Goal: Information Seeking & Learning: Learn about a topic

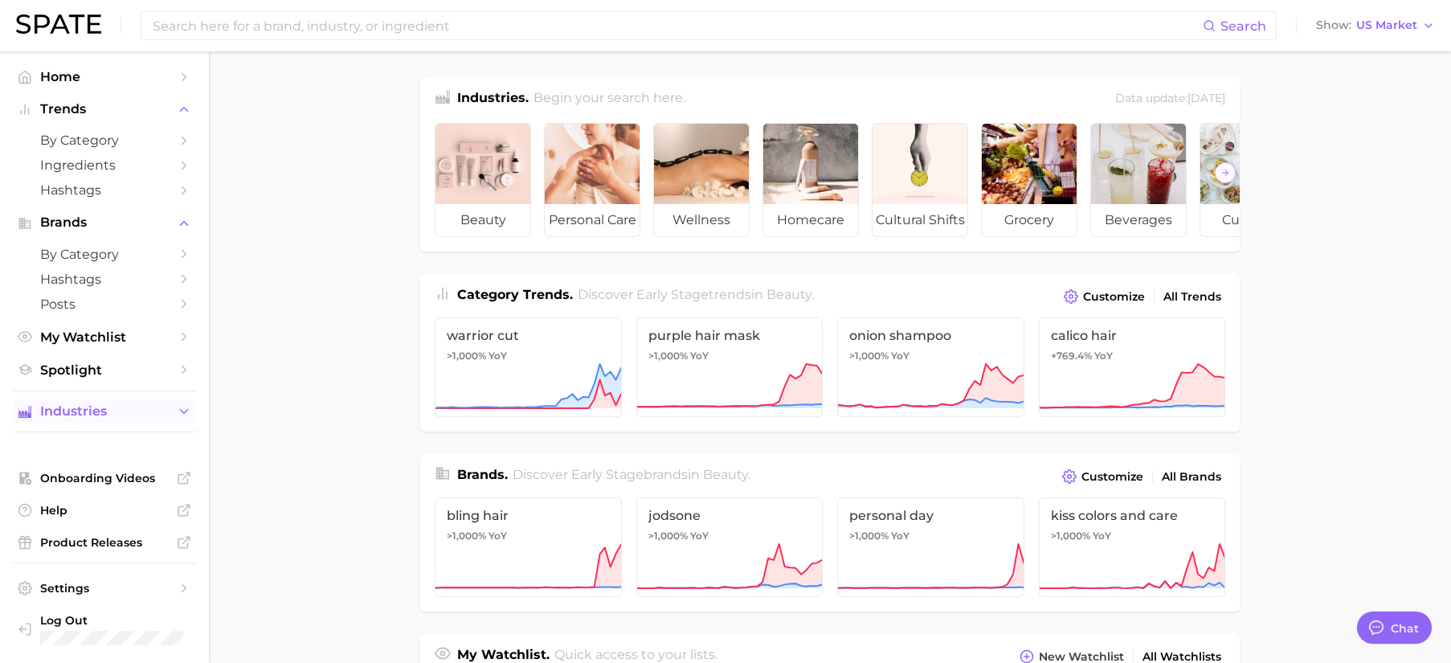
click at [133, 411] on span "Industries" at bounding box center [104, 411] width 129 height 14
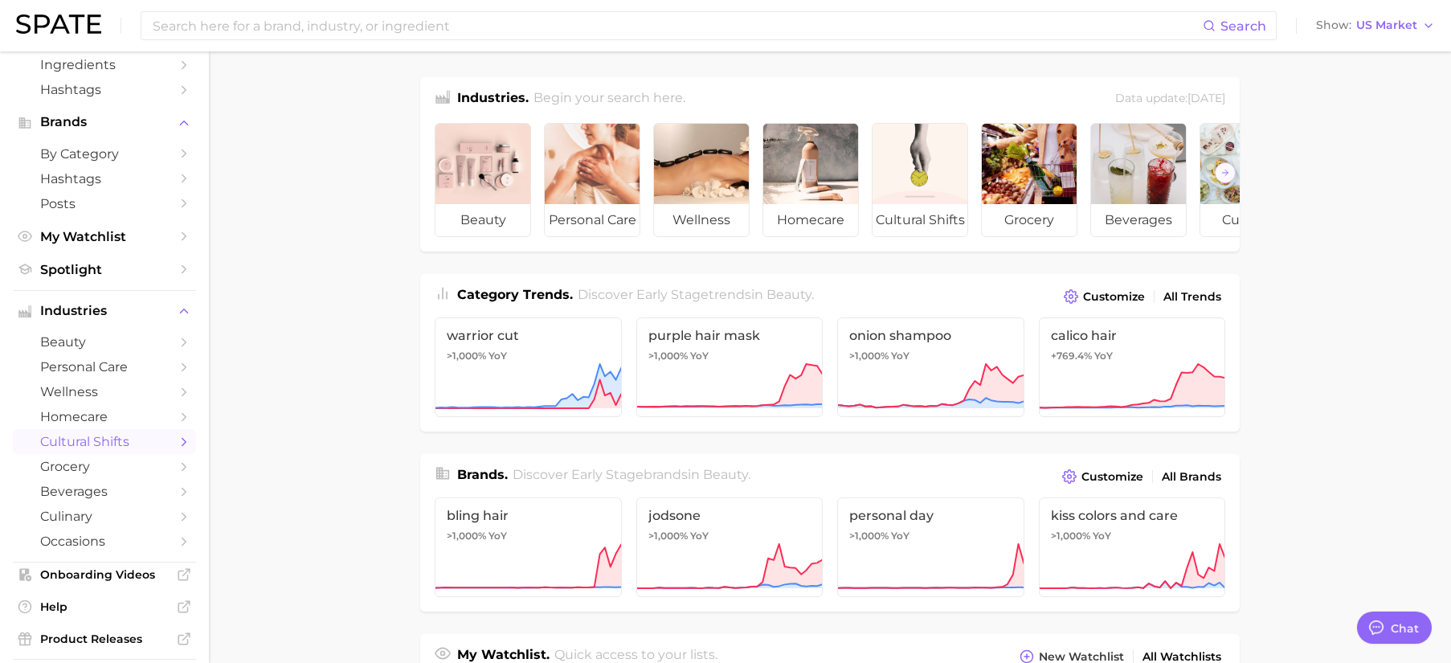
scroll to position [103, 0]
click at [113, 486] on span "beverages" at bounding box center [104, 488] width 129 height 15
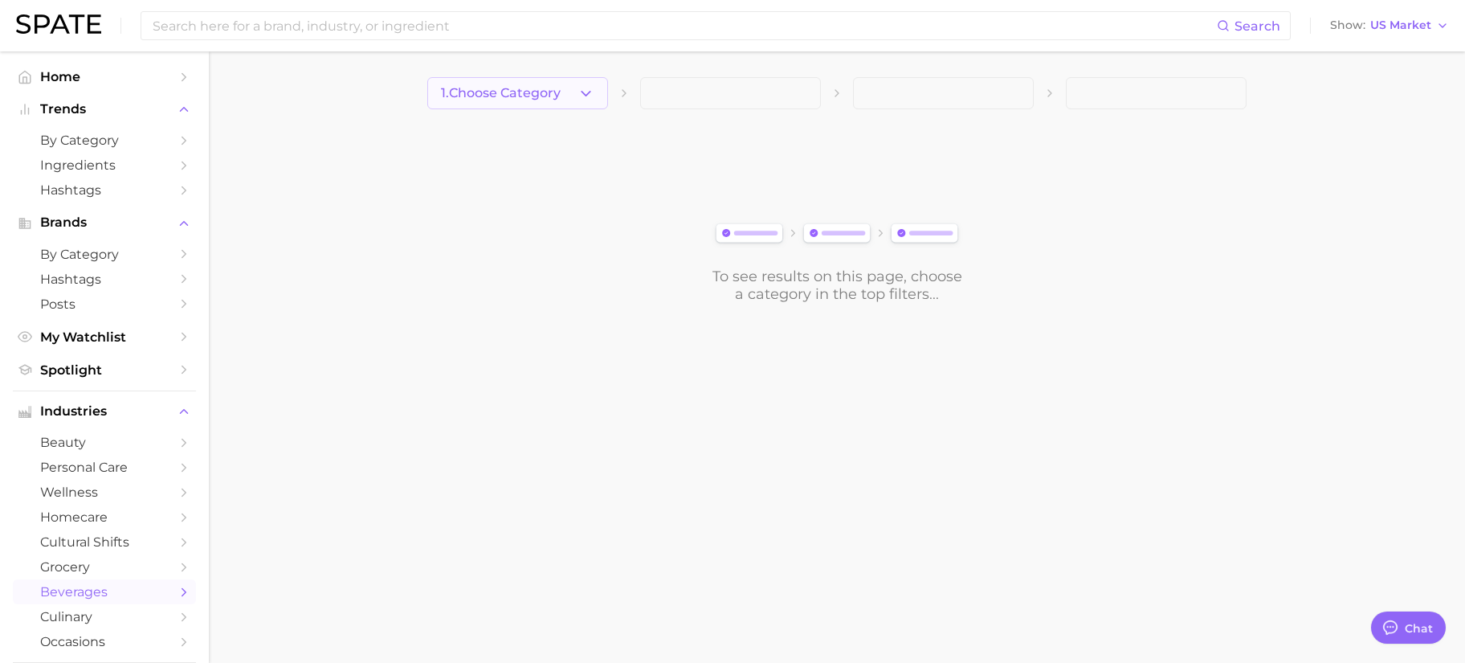
click at [537, 92] on span "1. Choose Category" at bounding box center [501, 93] width 120 height 14
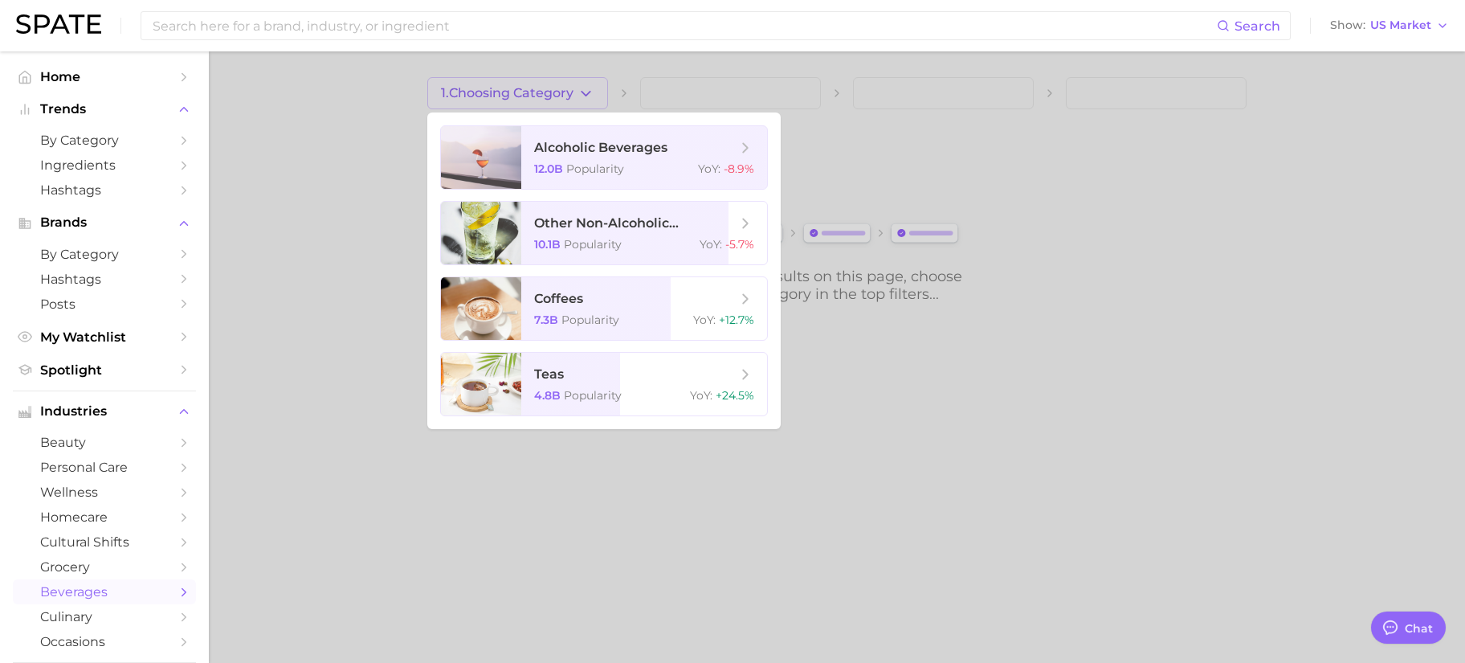
click at [284, 213] on div at bounding box center [732, 331] width 1465 height 663
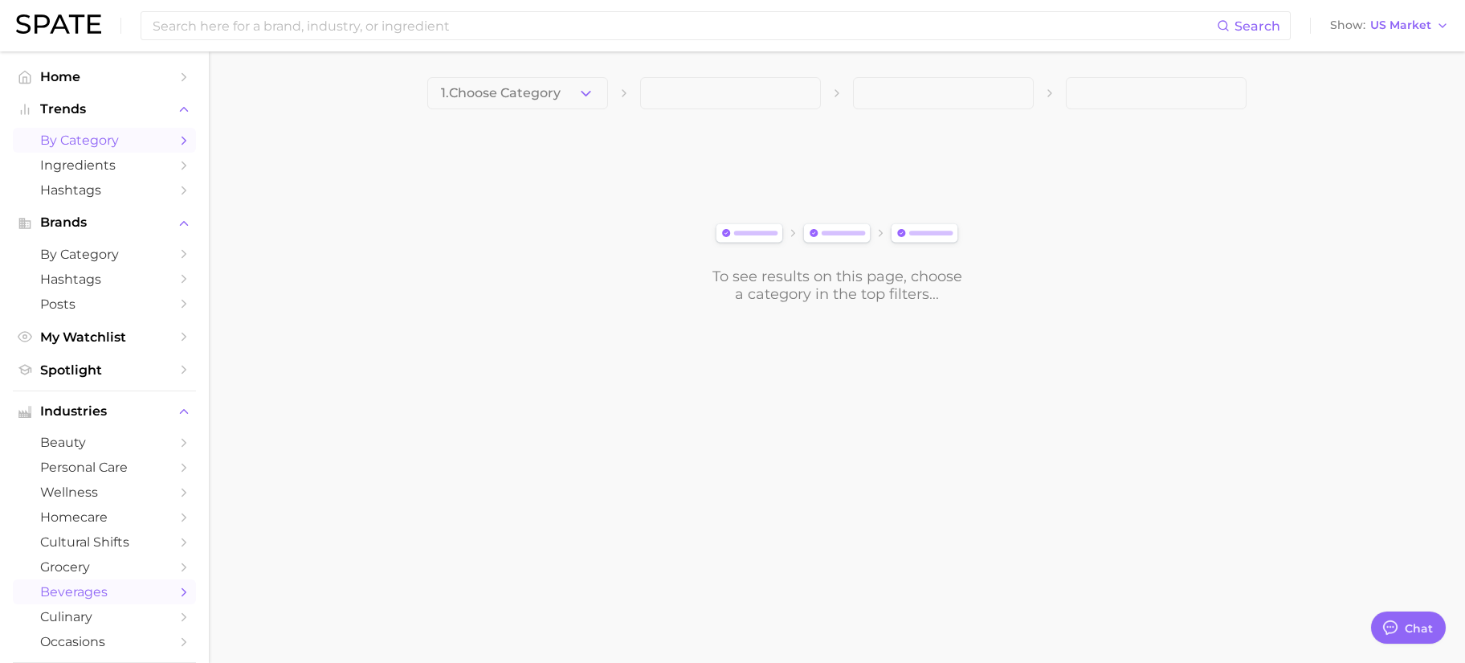
click at [74, 137] on span "by Category" at bounding box center [104, 140] width 129 height 15
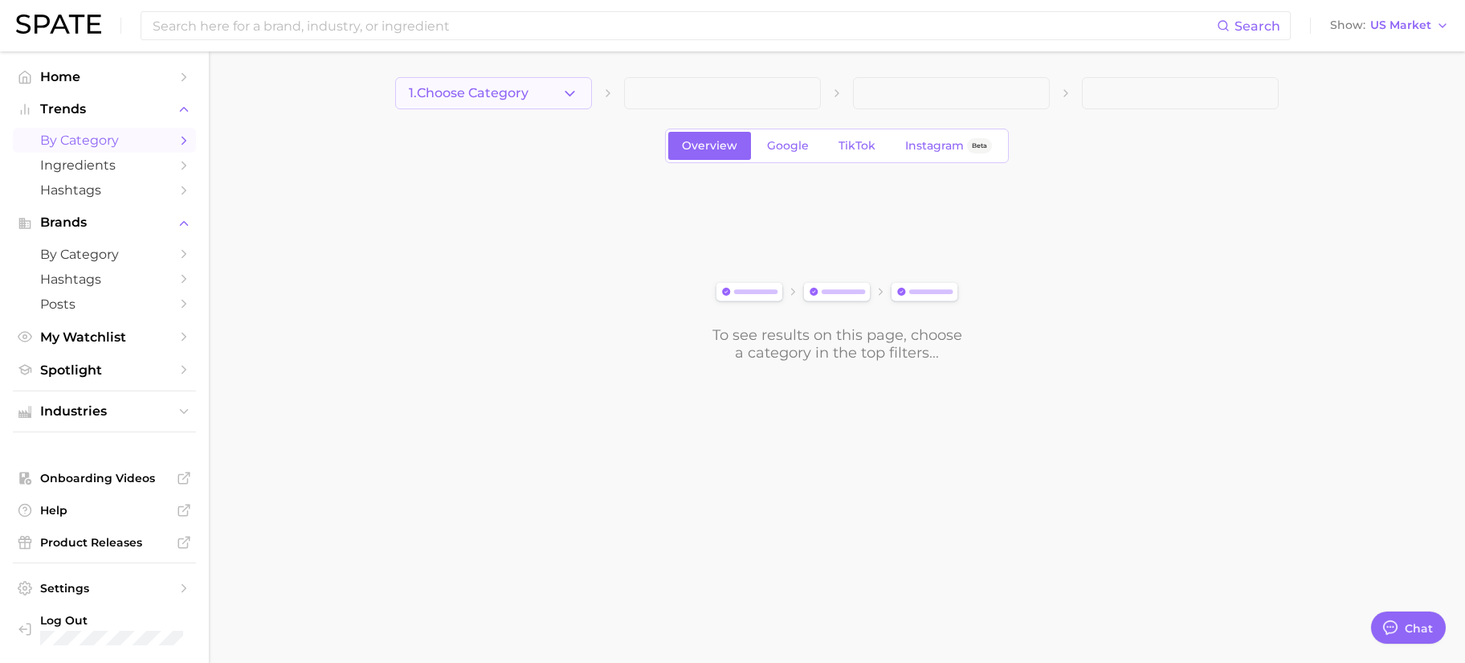
click at [469, 102] on button "1. Choose Category" at bounding box center [493, 93] width 197 height 32
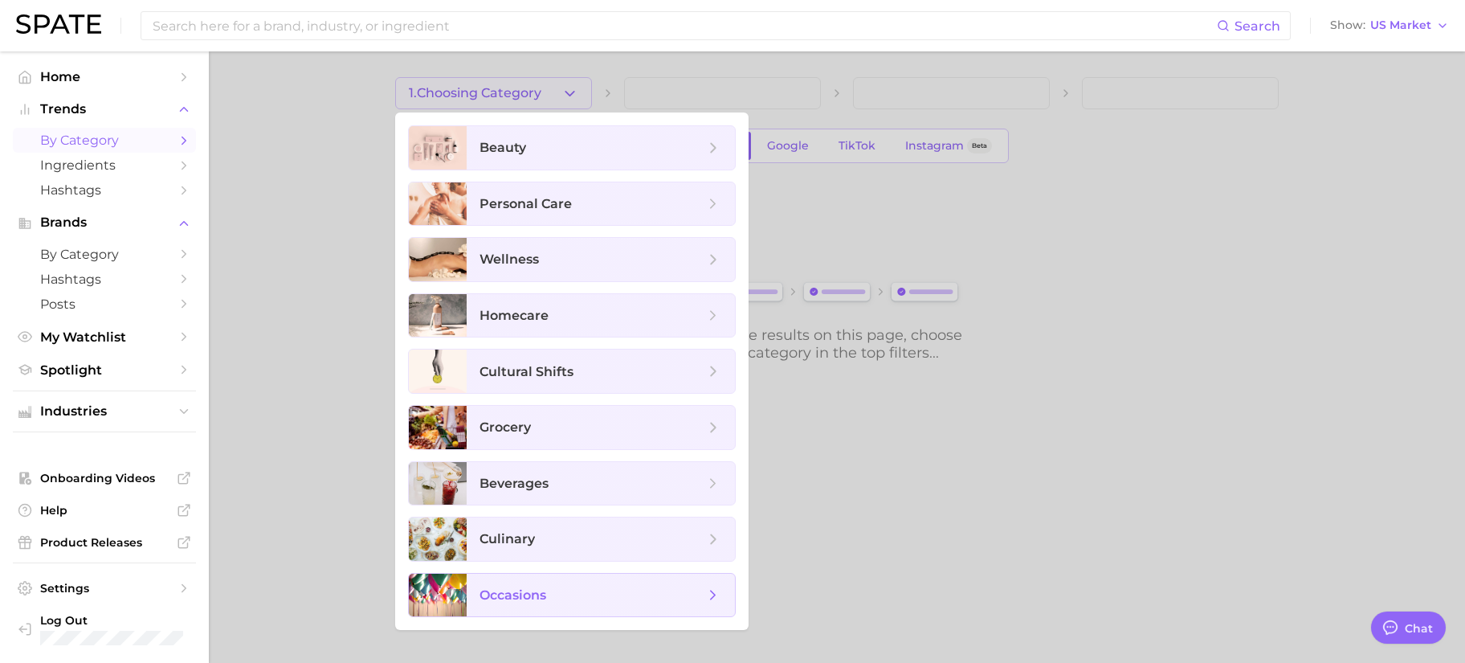
click at [616, 590] on span "occasions" at bounding box center [592, 595] width 225 height 18
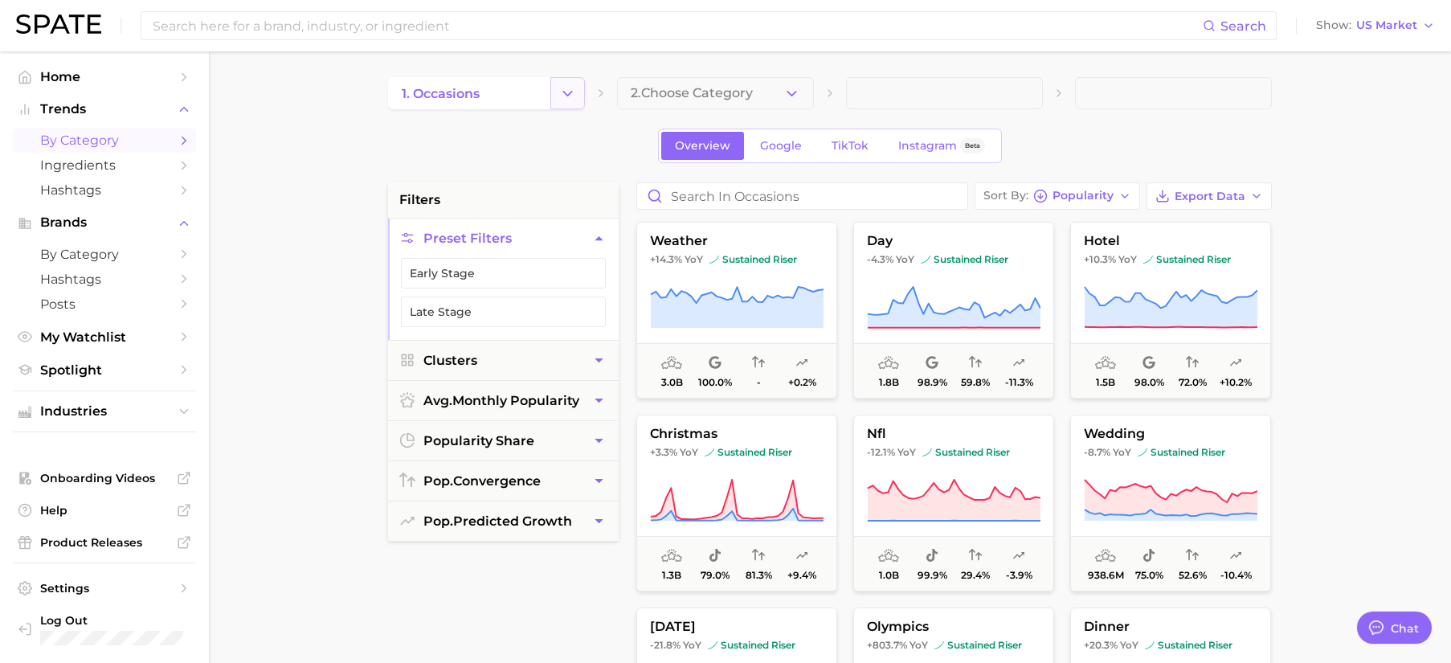
click at [578, 92] on button "Change Category" at bounding box center [567, 93] width 35 height 32
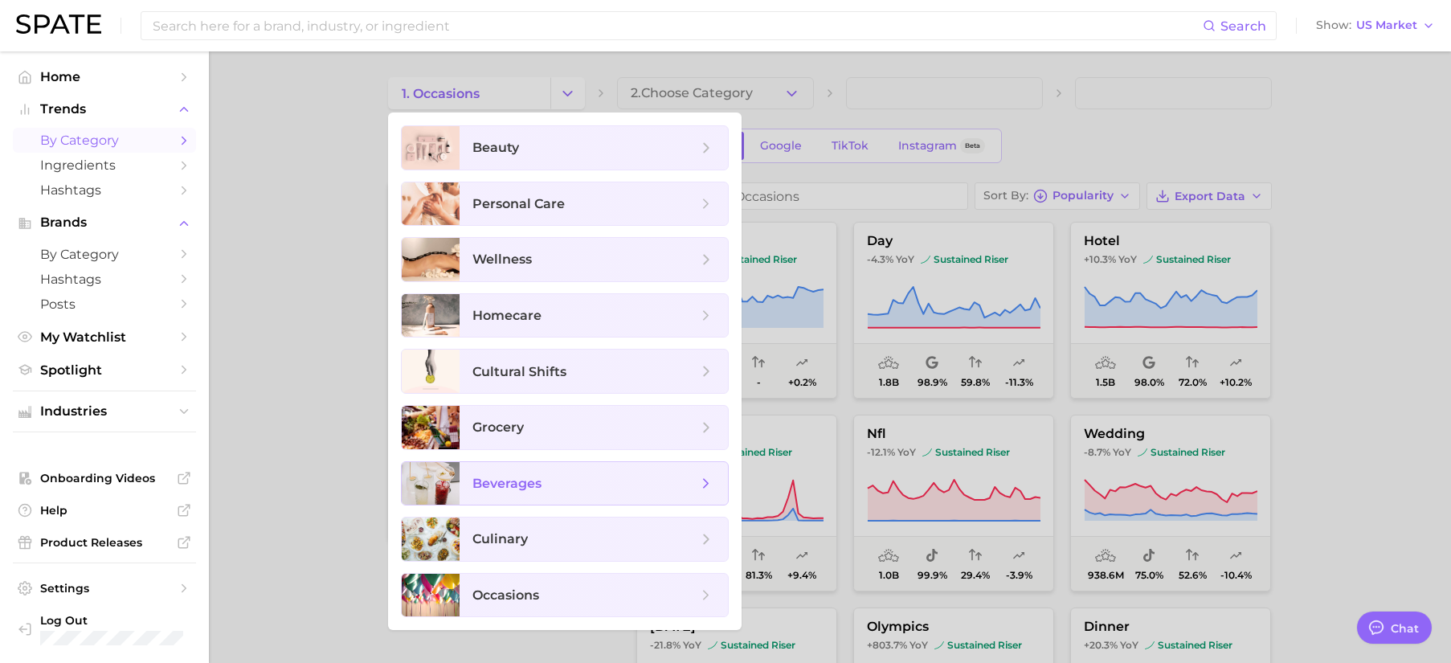
click at [535, 490] on span "beverages" at bounding box center [506, 483] width 69 height 15
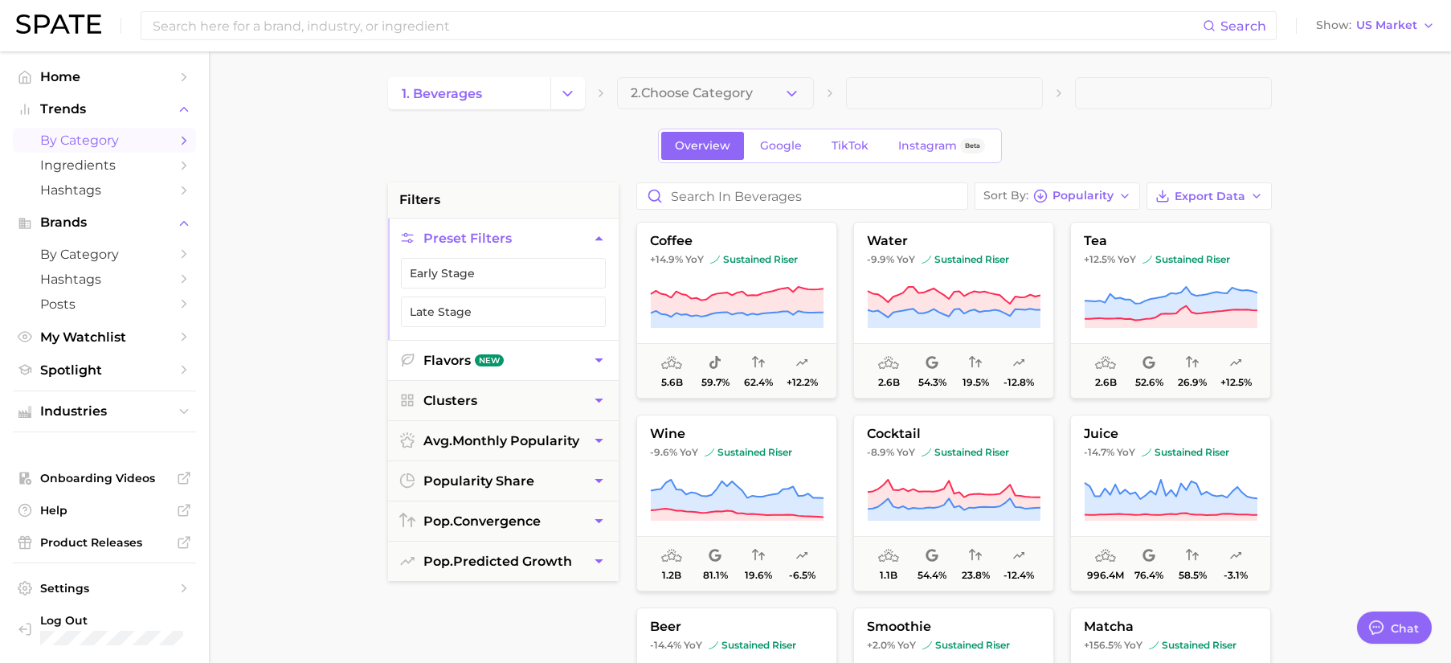
click at [554, 363] on button "Flavors New" at bounding box center [503, 360] width 231 height 39
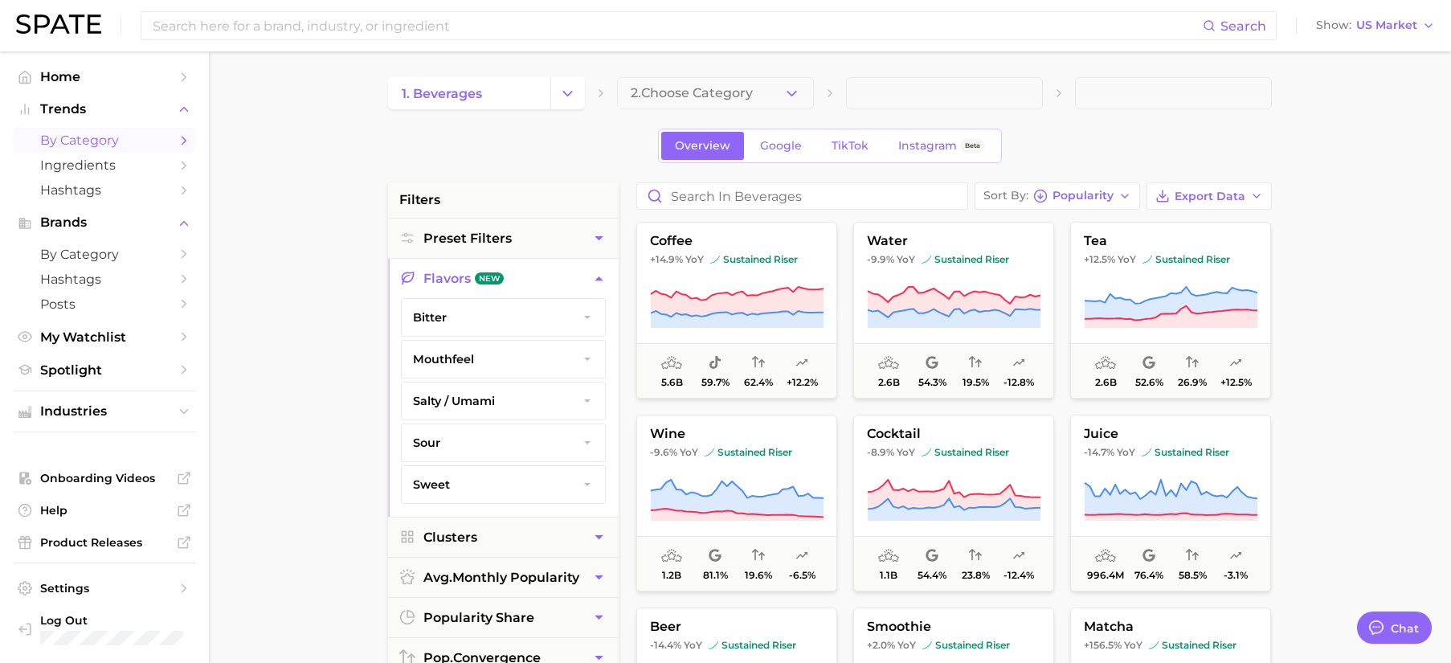
click at [509, 489] on button "sweet" at bounding box center [503, 484] width 203 height 37
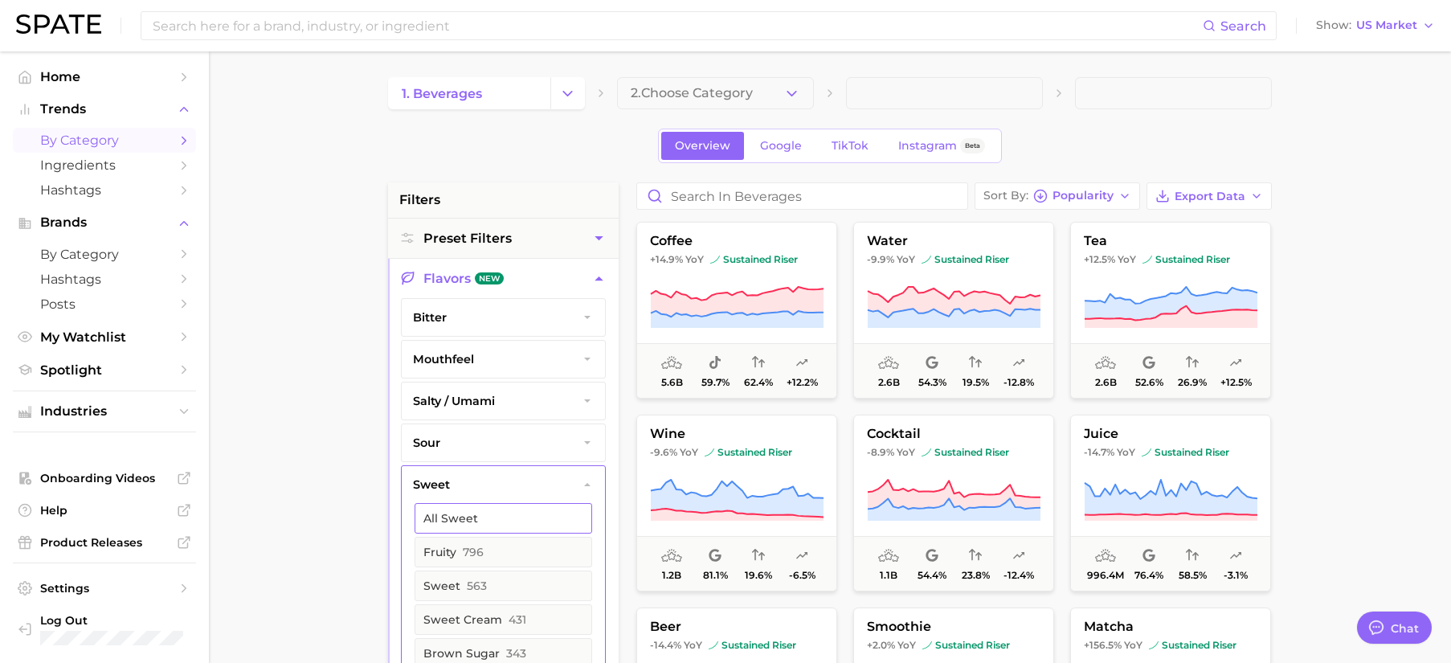
click at [543, 513] on button "All sweet" at bounding box center [504, 518] width 178 height 31
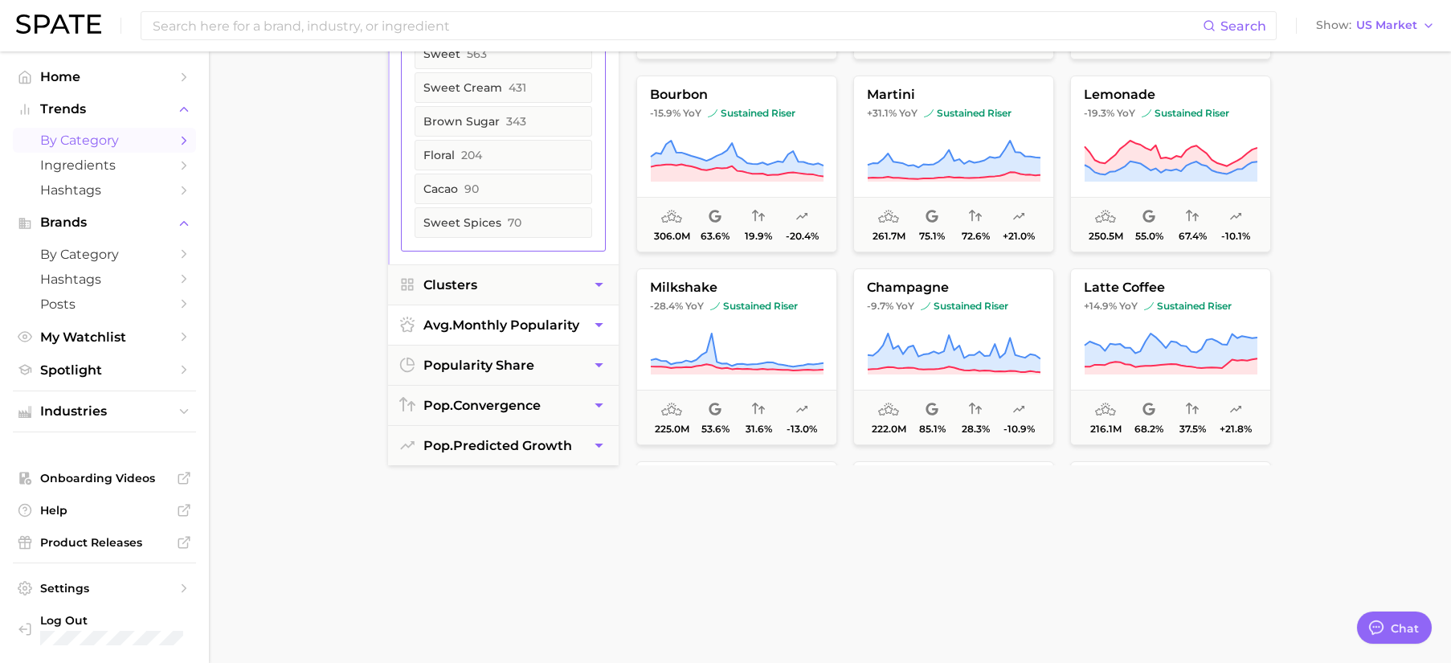
scroll to position [517, 0]
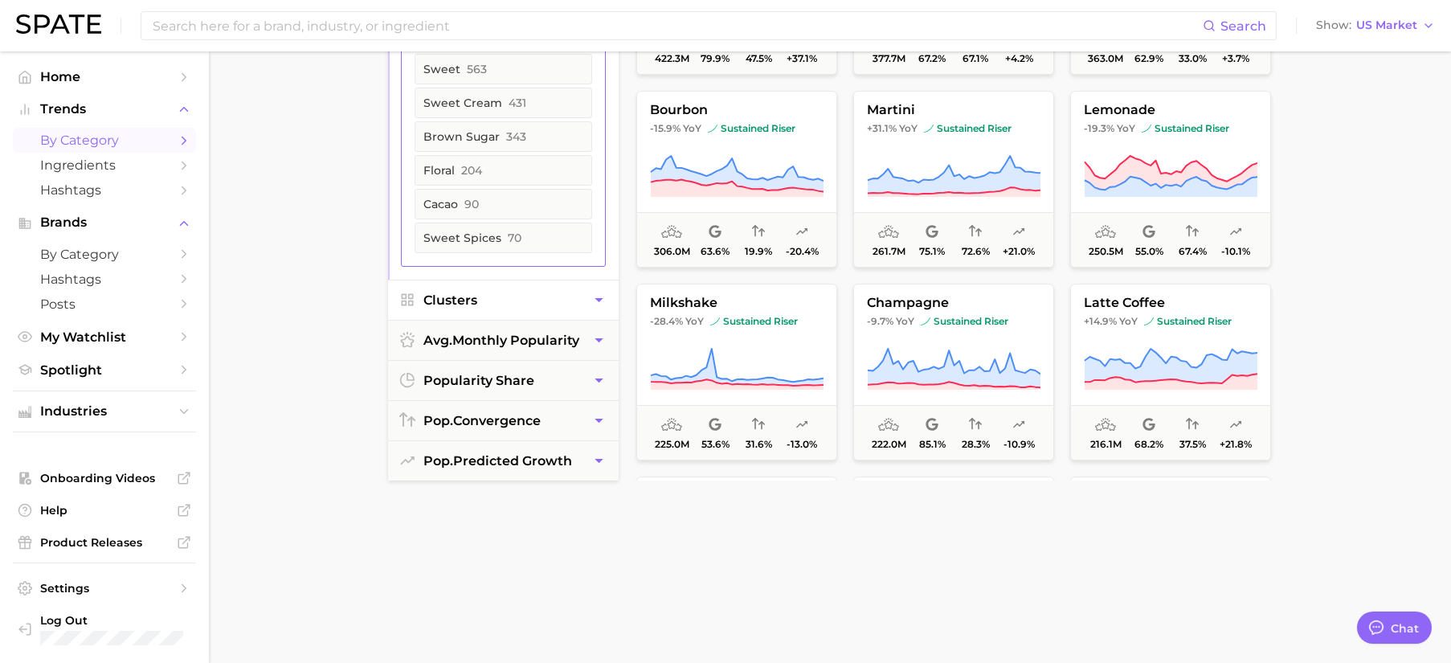
click at [473, 292] on span "Clusters" at bounding box center [450, 299] width 54 height 15
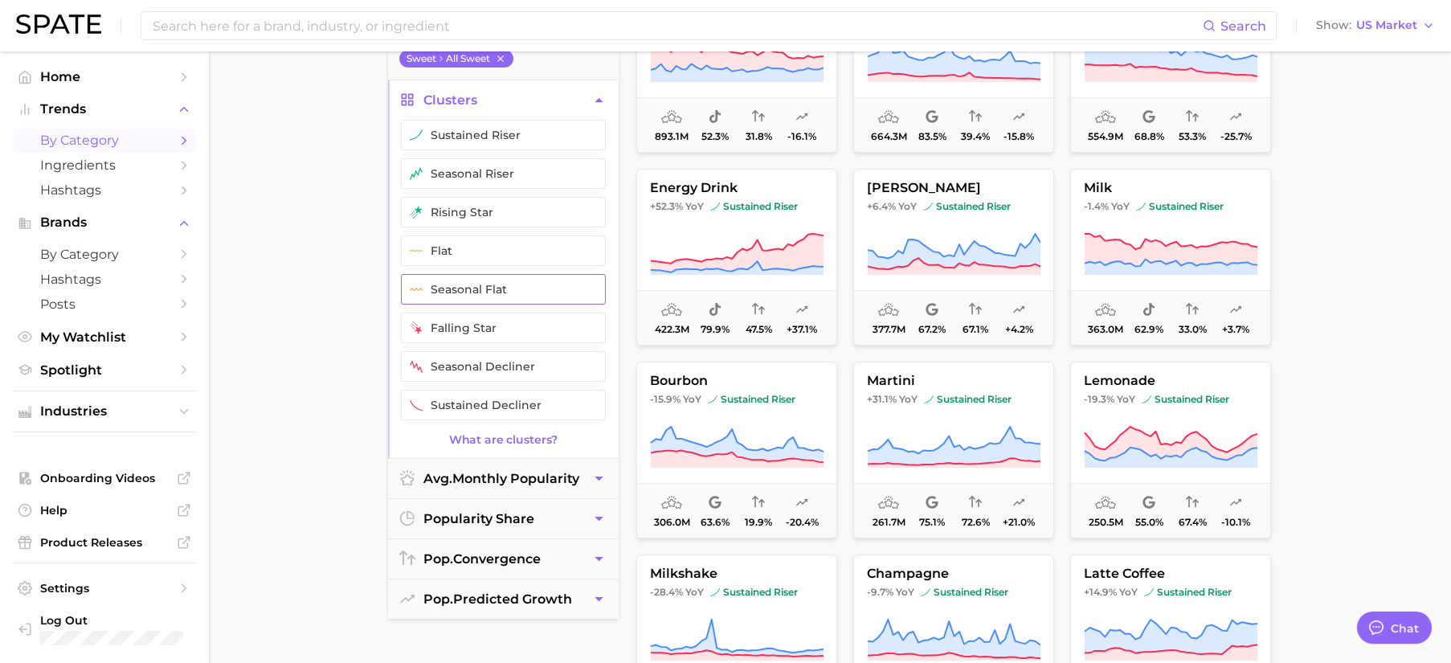
scroll to position [245, 0]
click at [507, 136] on button "sustained riser" at bounding box center [503, 136] width 205 height 31
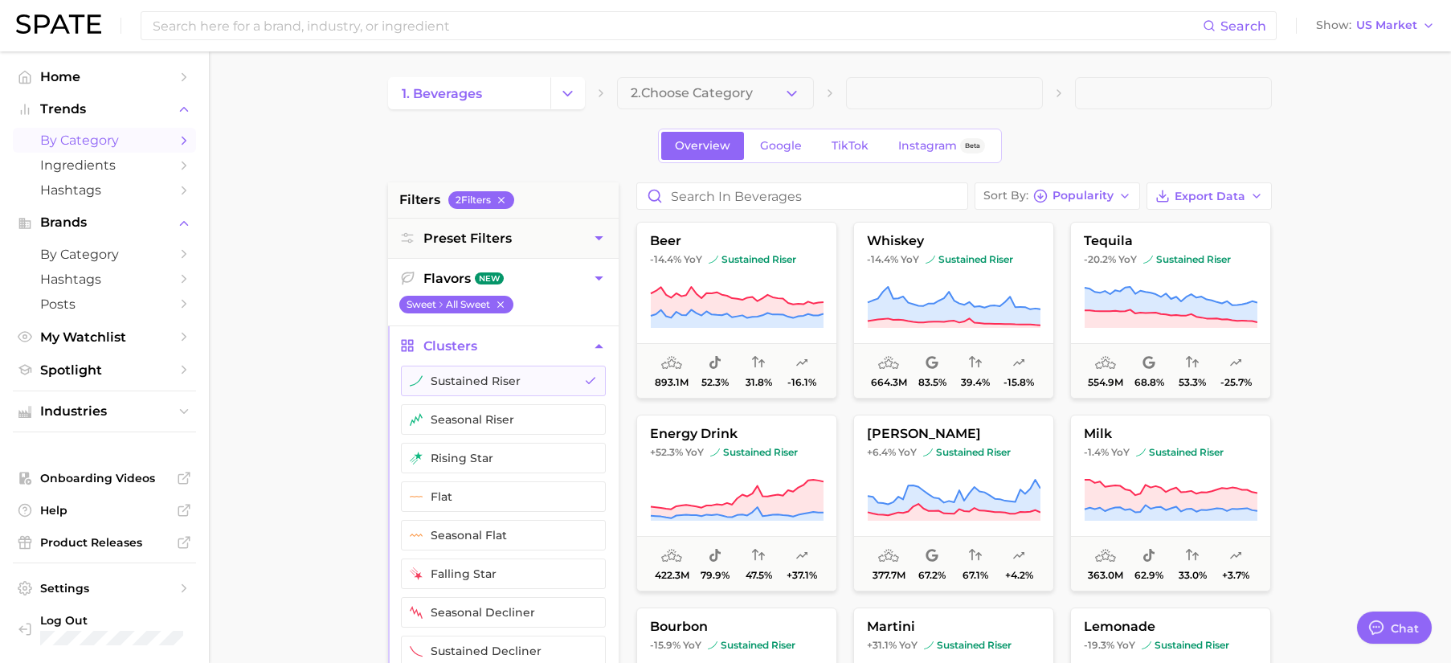
click at [545, 293] on ul "sweet All sweet" at bounding box center [503, 309] width 231 height 32
click at [528, 283] on button "Flavors New" at bounding box center [503, 278] width 231 height 39
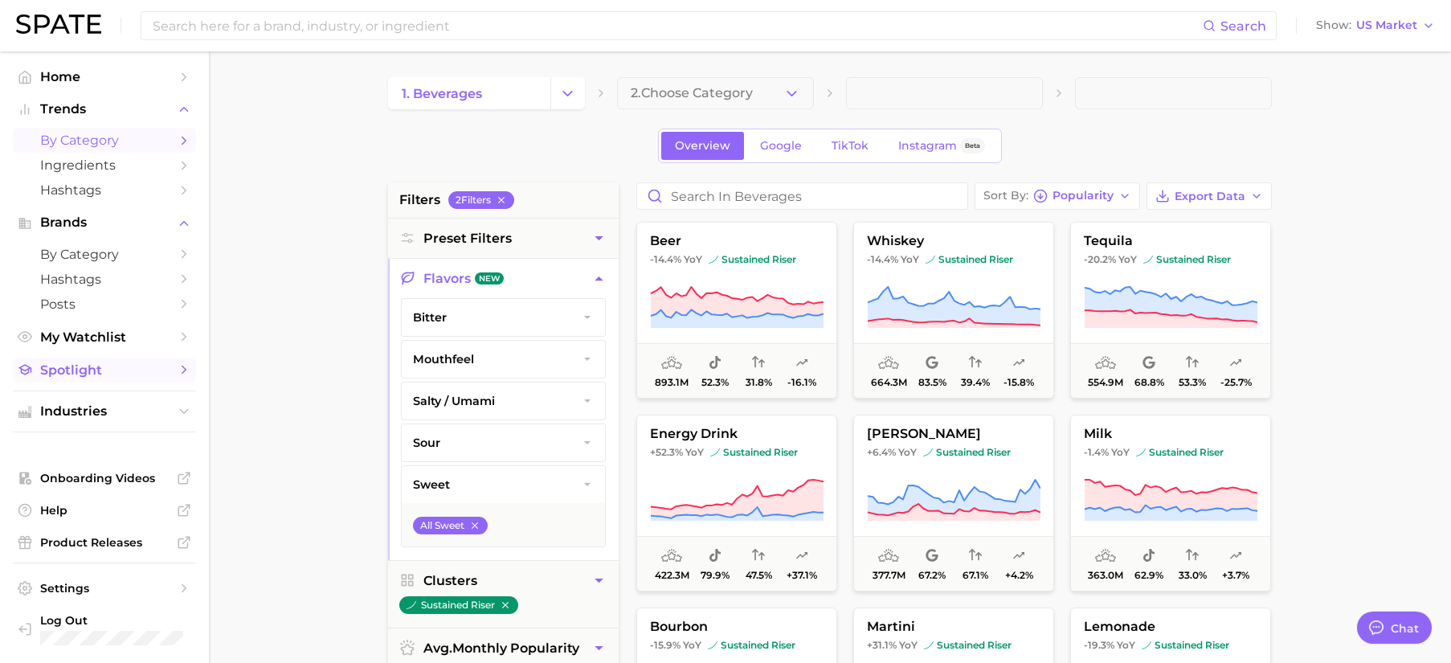
click at [118, 372] on span "Spotlight" at bounding box center [104, 369] width 129 height 15
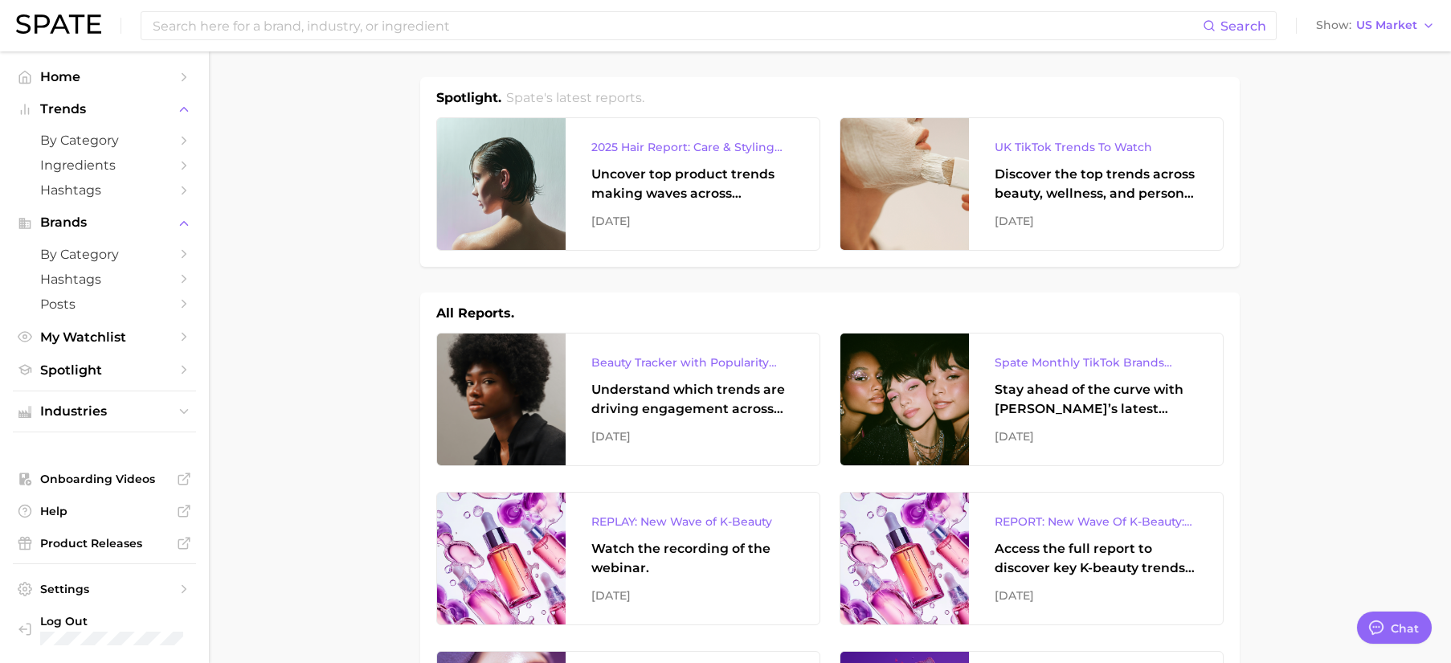
type textarea "x"
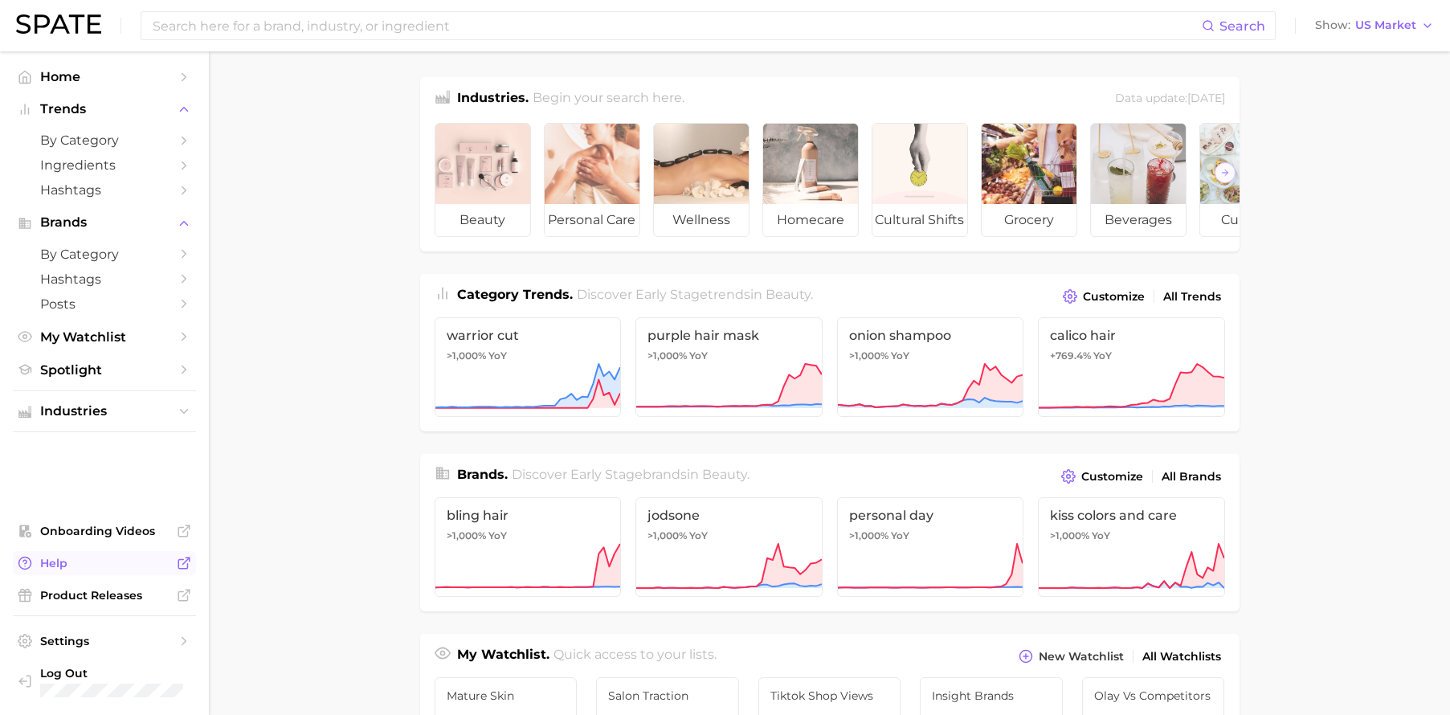
click at [99, 570] on link "Help" at bounding box center [104, 563] width 183 height 24
